Goal: Information Seeking & Learning: Learn about a topic

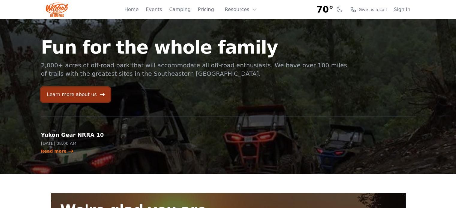
click at [84, 96] on link "Learn more about us" at bounding box center [75, 95] width 69 height 14
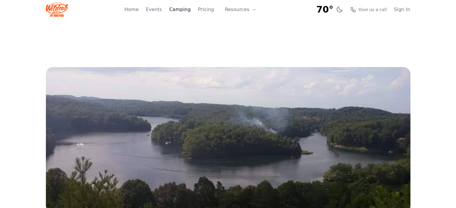
click at [180, 10] on link "Camping" at bounding box center [179, 9] width 21 height 7
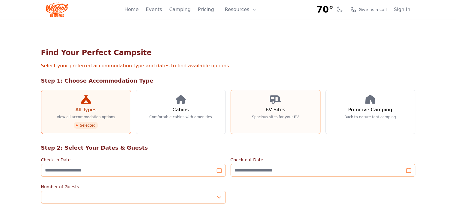
click at [278, 114] on link "RV Sites Spacious sites for your RV" at bounding box center [276, 112] width 90 height 44
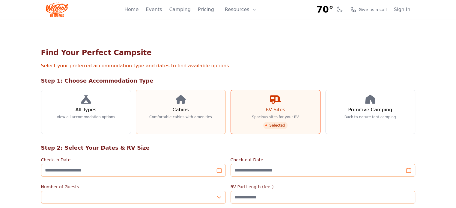
click at [172, 112] on h3 "Cabins" at bounding box center [180, 109] width 16 height 7
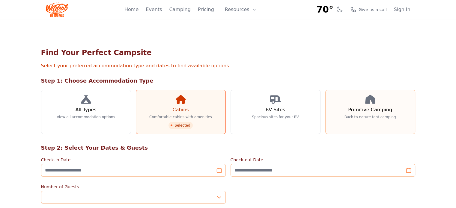
click at [384, 113] on h3 "Primitive Camping" at bounding box center [370, 109] width 44 height 7
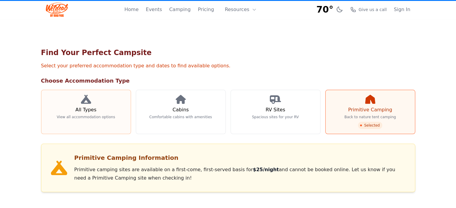
click at [49, 114] on link "All Types View all accommodation options" at bounding box center [86, 112] width 90 height 44
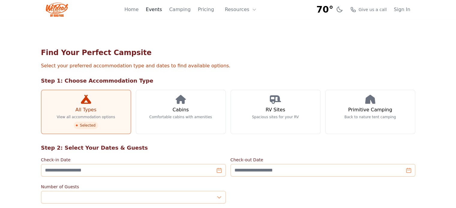
click at [156, 10] on link "Events" at bounding box center [154, 9] width 16 height 7
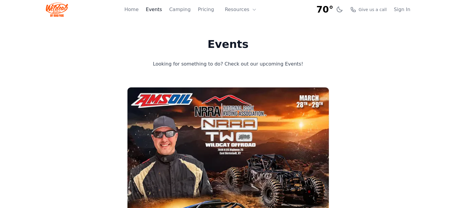
click at [160, 8] on link "Events" at bounding box center [154, 9] width 16 height 7
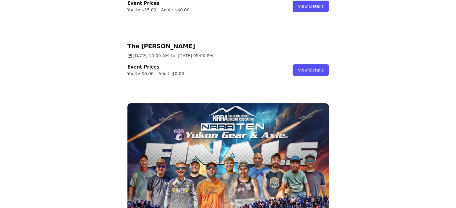
scroll to position [393, 0]
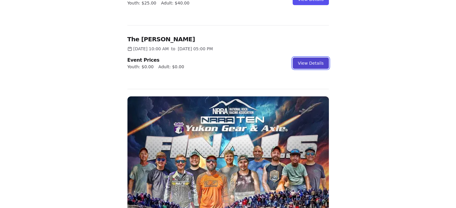
click at [309, 60] on link "View Details" at bounding box center [311, 63] width 36 height 11
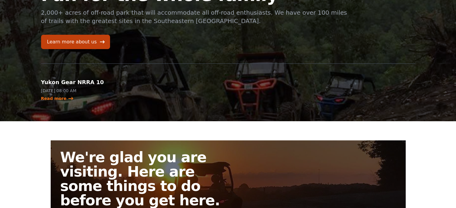
scroll to position [59, 0]
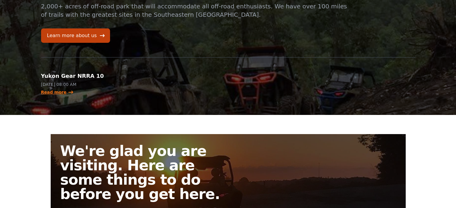
click at [60, 90] on link "Read more" at bounding box center [57, 92] width 33 height 6
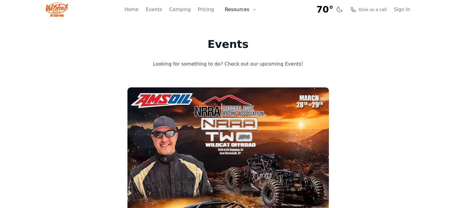
click at [243, 10] on button "Resources" at bounding box center [240, 10] width 39 height 12
click at [210, 10] on link "Pricing" at bounding box center [206, 9] width 16 height 7
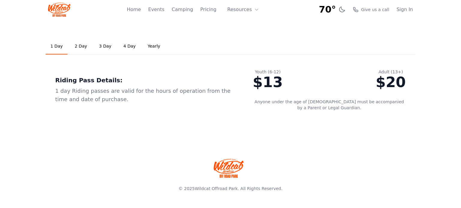
click at [77, 46] on link "2 Day" at bounding box center [81, 46] width 22 height 16
click at [103, 45] on link "3 Day" at bounding box center [105, 46] width 22 height 16
click at [123, 45] on link "4 Day" at bounding box center [129, 46] width 22 height 16
click at [144, 46] on link "Yearly" at bounding box center [154, 46] width 22 height 16
click at [161, 9] on link "Events" at bounding box center [156, 9] width 16 height 7
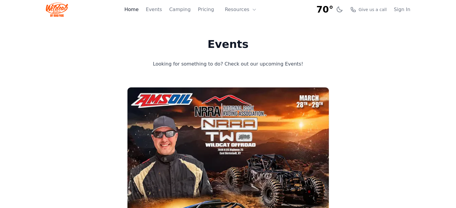
click at [139, 9] on link "Home" at bounding box center [131, 9] width 14 height 7
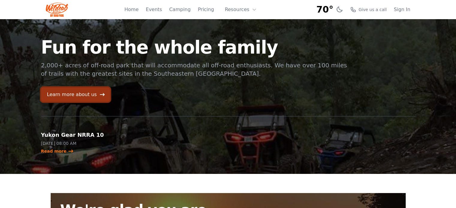
click at [70, 95] on link "Learn more about us" at bounding box center [75, 95] width 69 height 14
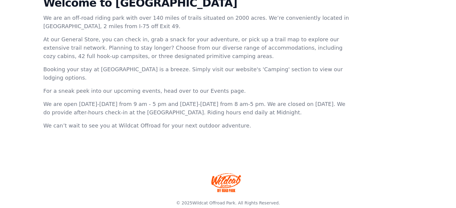
scroll to position [237, 0]
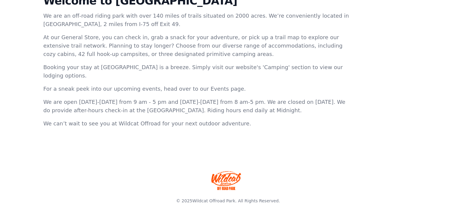
click at [399, 185] on link at bounding box center [228, 181] width 384 height 34
